Goal: Information Seeking & Learning: Learn about a topic

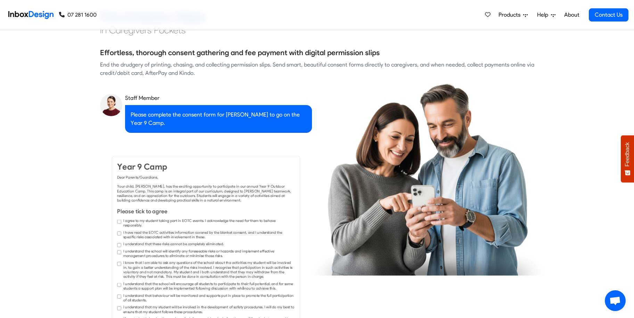
checkbox input "true"
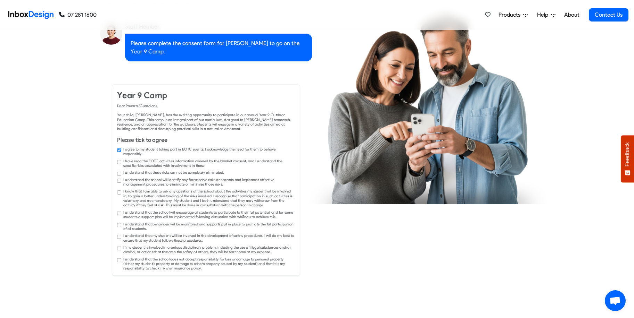
checkbox input "true"
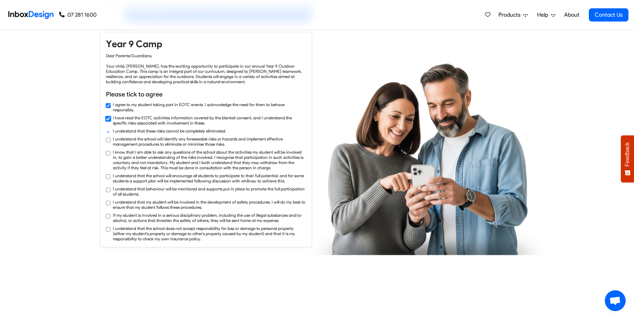
checkbox input "true"
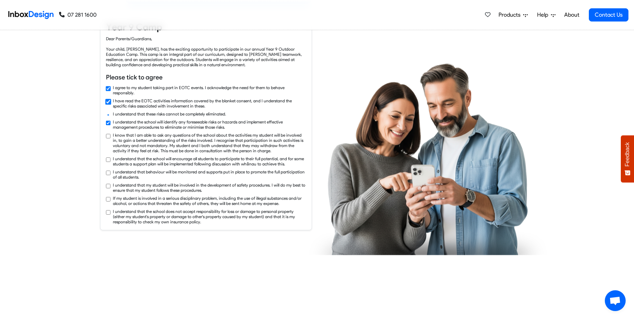
checkbox input "true"
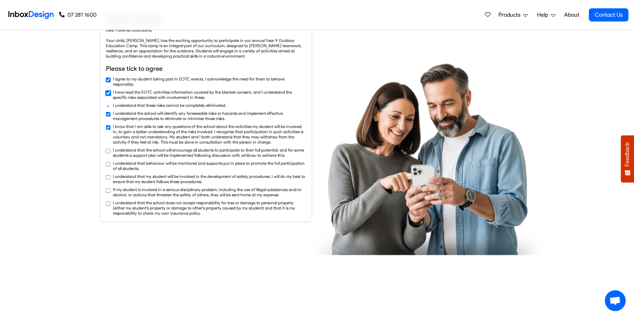
checkbox input "true"
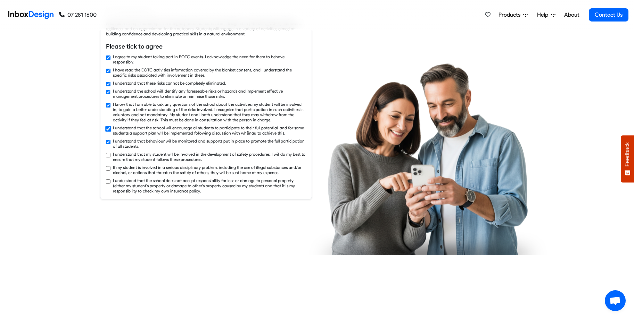
checkbox input "true"
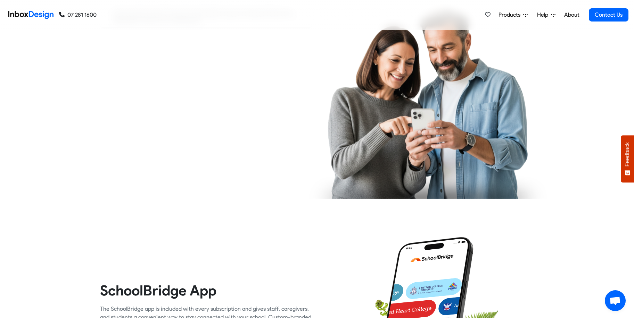
checkbox input "true"
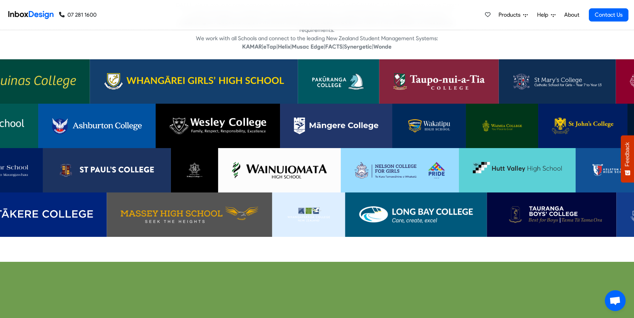
scroll to position [1492, 0]
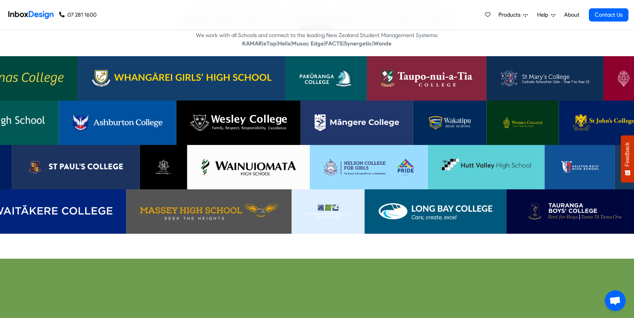
click at [446, 118] on img at bounding box center [450, 123] width 46 height 17
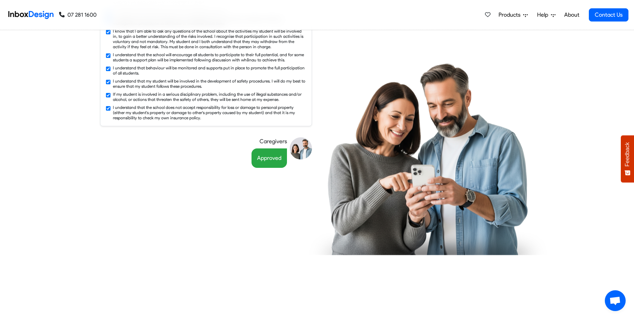
checkbox input "false"
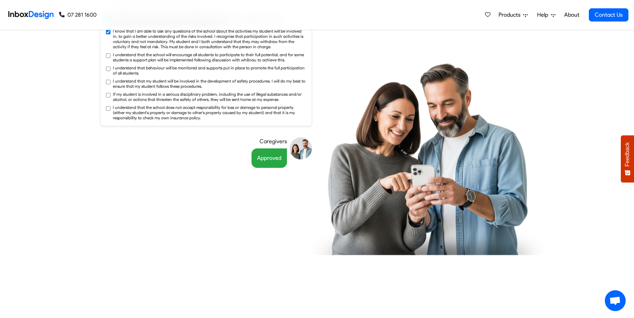
checkbox input "false"
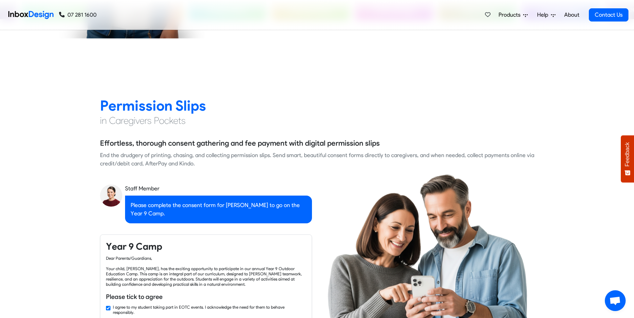
checkbox input "false"
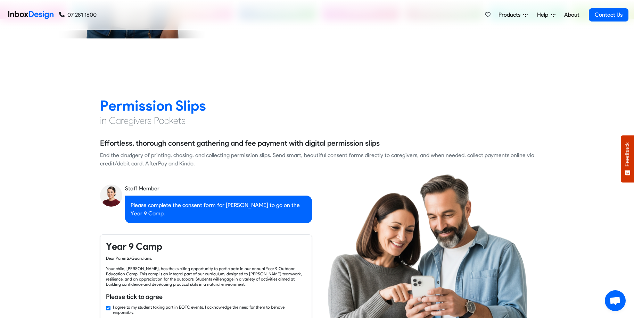
checkbox input "false"
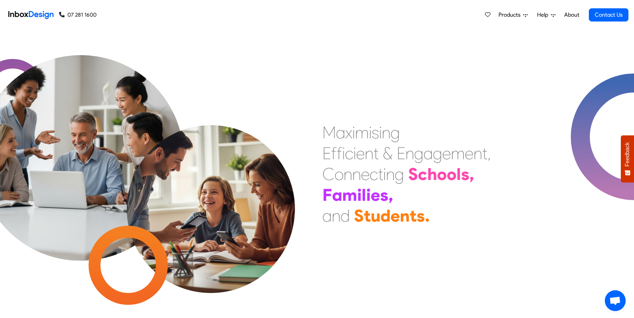
click at [505, 15] on span "Products" at bounding box center [510, 15] width 25 height 8
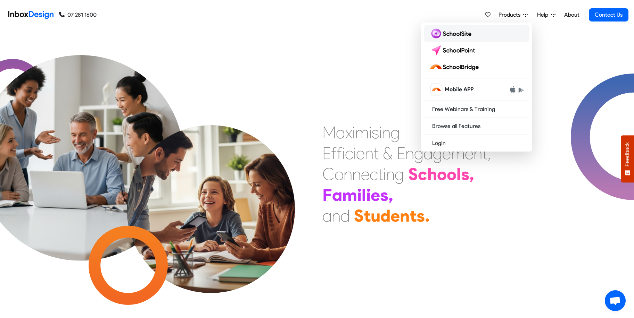
click at [466, 34] on img at bounding box center [451, 33] width 45 height 11
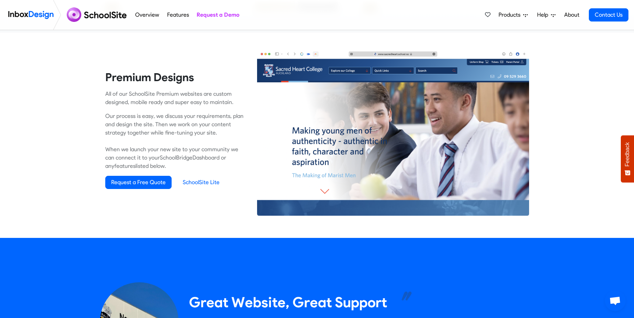
scroll to position [434, 0]
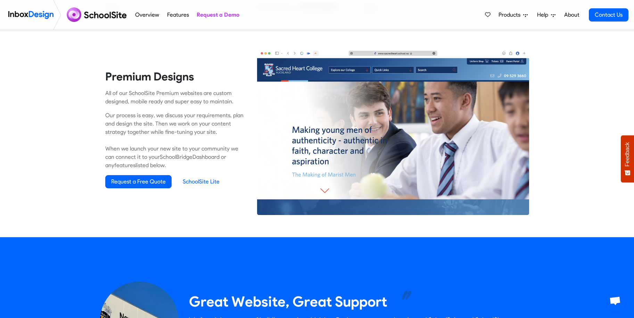
click at [328, 189] on img at bounding box center [393, 132] width 272 height 167
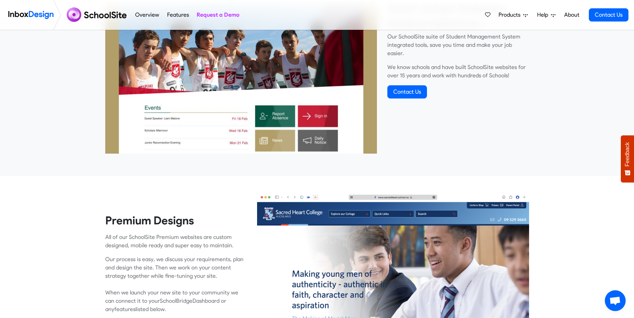
scroll to position [0, 0]
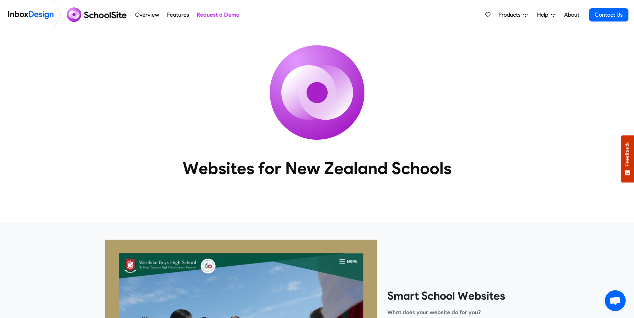
click at [144, 14] on link "Overview" at bounding box center [147, 15] width 28 height 14
click at [153, 15] on link "Overview" at bounding box center [147, 15] width 28 height 14
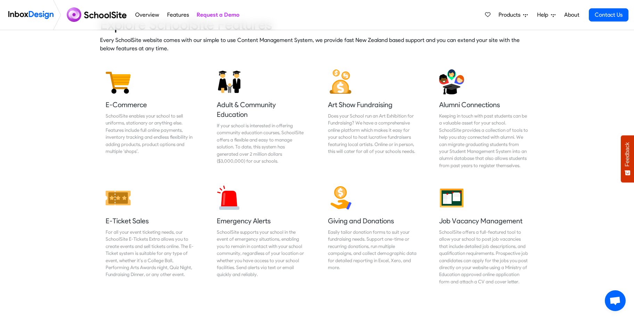
scroll to position [896, 0]
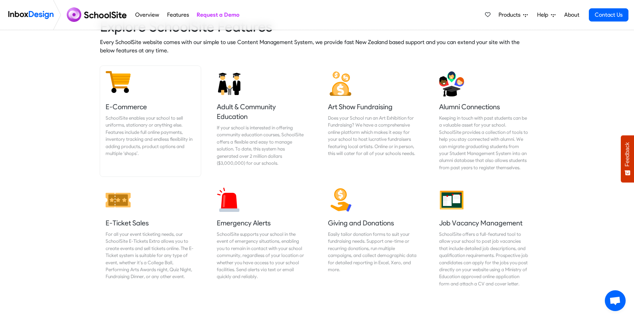
click at [117, 94] on link "E-Commerce SchoolSite enables your school to sell uniforms, stationary or anyth…" at bounding box center [150, 121] width 101 height 111
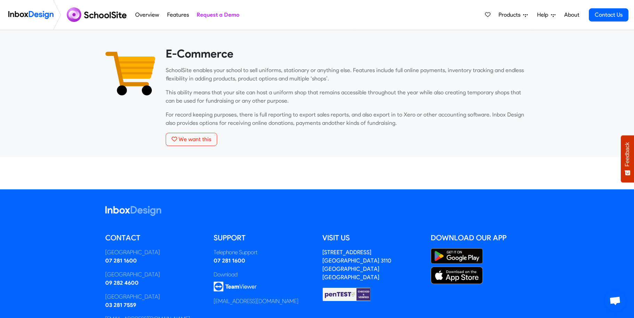
click at [176, 14] on link "Features" at bounding box center [178, 15] width 26 height 14
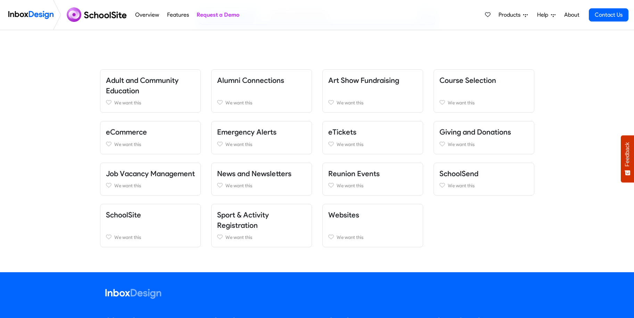
scroll to position [127, 0]
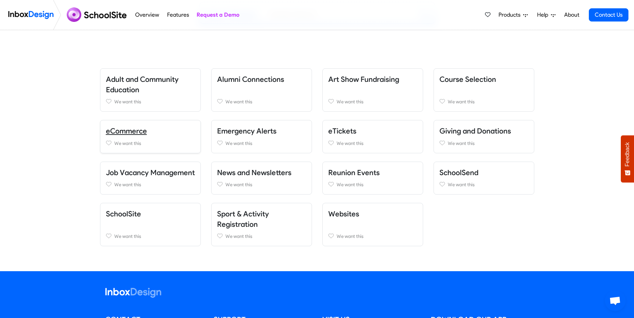
click at [126, 131] on link "eCommerce" at bounding box center [126, 131] width 41 height 9
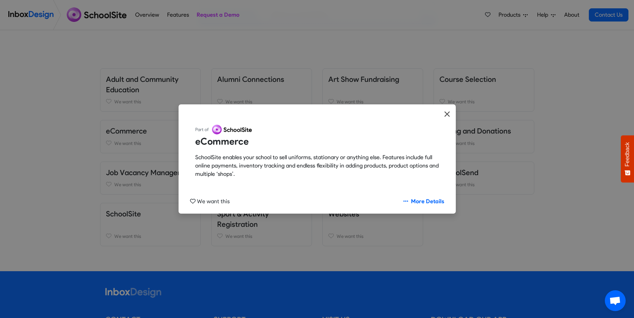
click at [451, 116] on button "Close" at bounding box center [446, 115] width 17 height 20
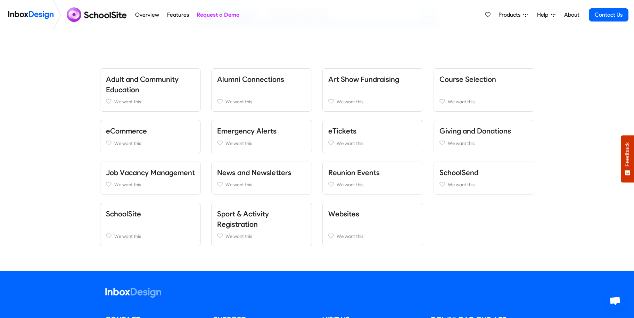
click at [68, 106] on div "Do you have a feature request? We are eager to hear your great ideas, please em…" at bounding box center [317, 161] width 634 height 186
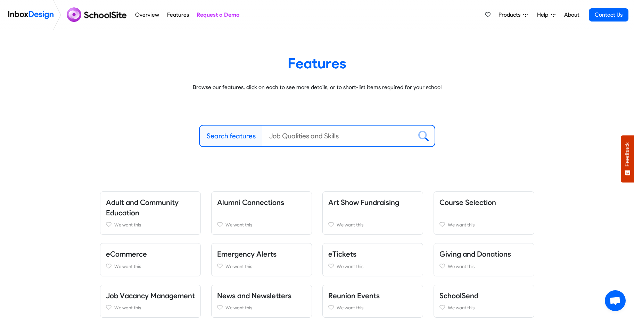
scroll to position [0, 0]
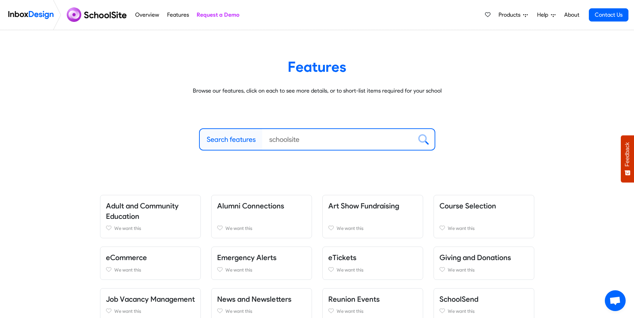
click at [113, 15] on img at bounding box center [97, 15] width 67 height 17
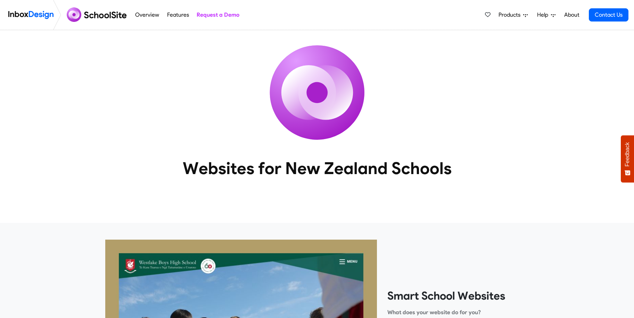
scroll to position [7, 0]
